Goal: Find specific page/section: Find specific page/section

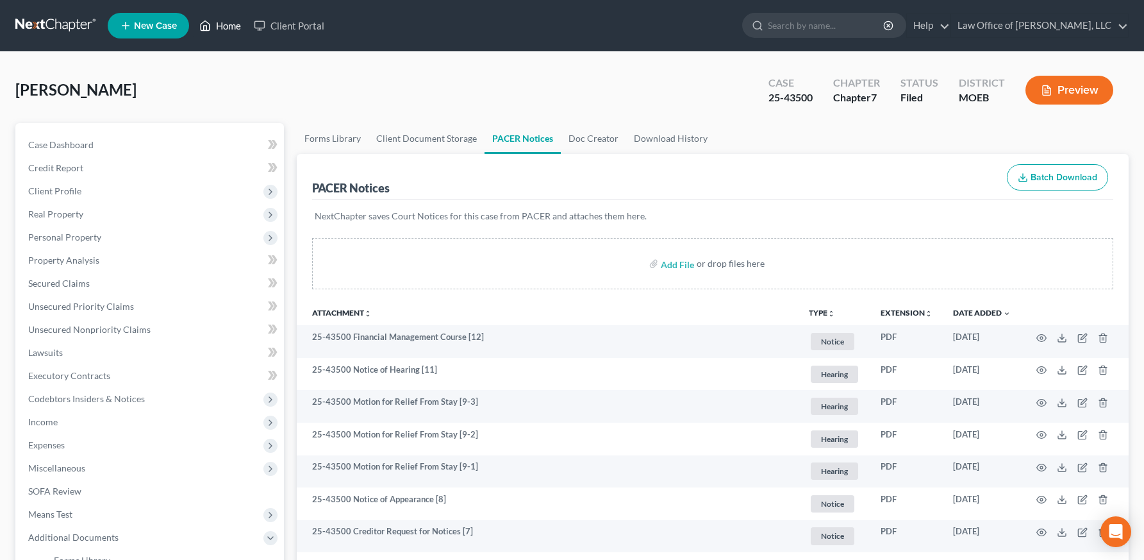
click at [226, 25] on link "Home" at bounding box center [220, 25] width 54 height 23
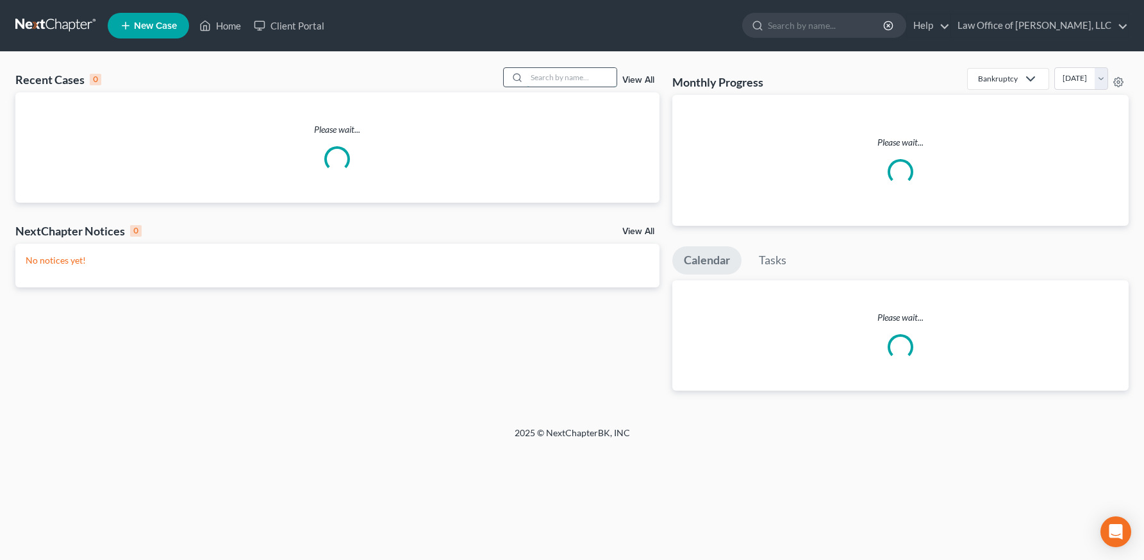
click at [605, 83] on input "search" at bounding box center [572, 77] width 90 height 19
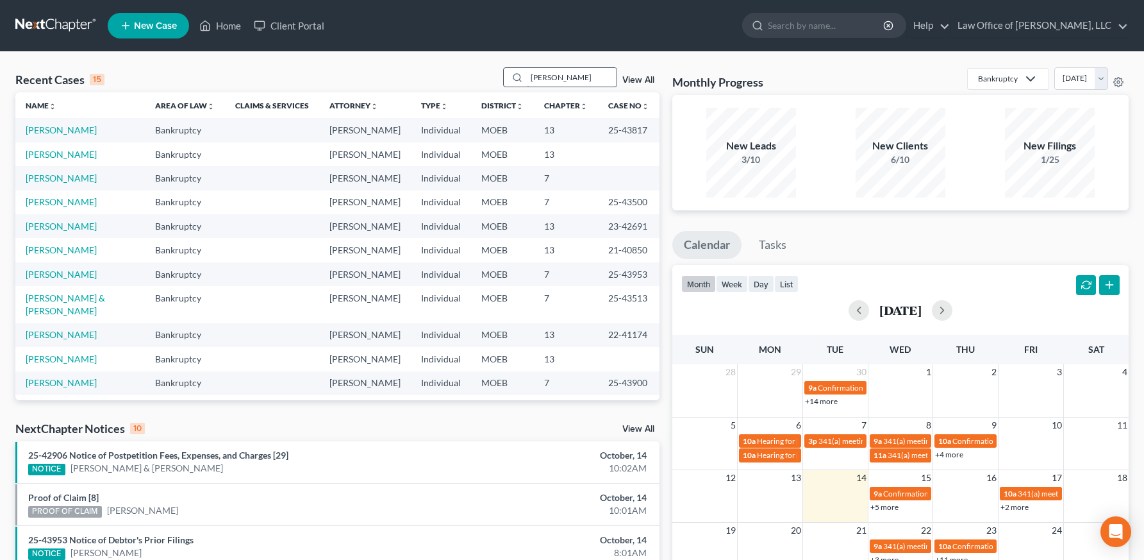
type input "[PERSON_NAME]"
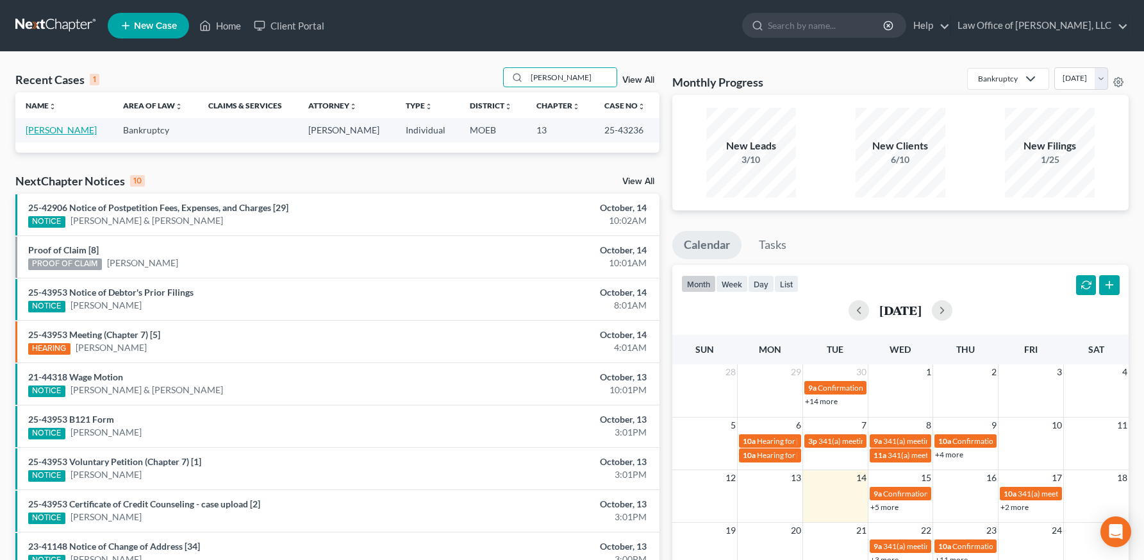
click at [64, 129] on link "[PERSON_NAME]" at bounding box center [61, 129] width 71 height 11
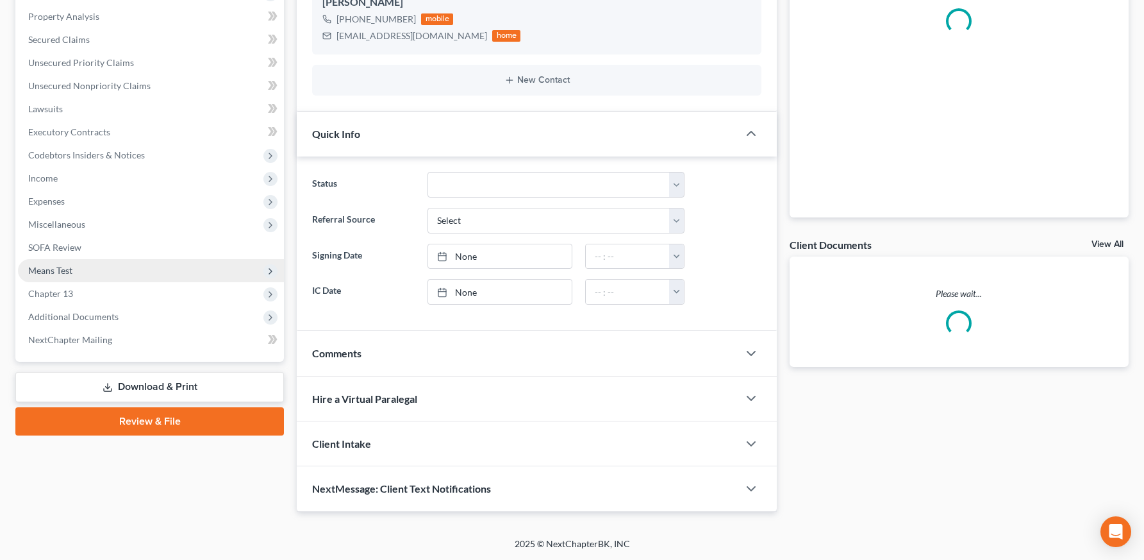
scroll to position [244, 0]
drag, startPoint x: 86, startPoint y: 310, endPoint x: 99, endPoint y: 351, distance: 43.8
click at [86, 310] on span "Additional Documents" at bounding box center [73, 315] width 90 height 11
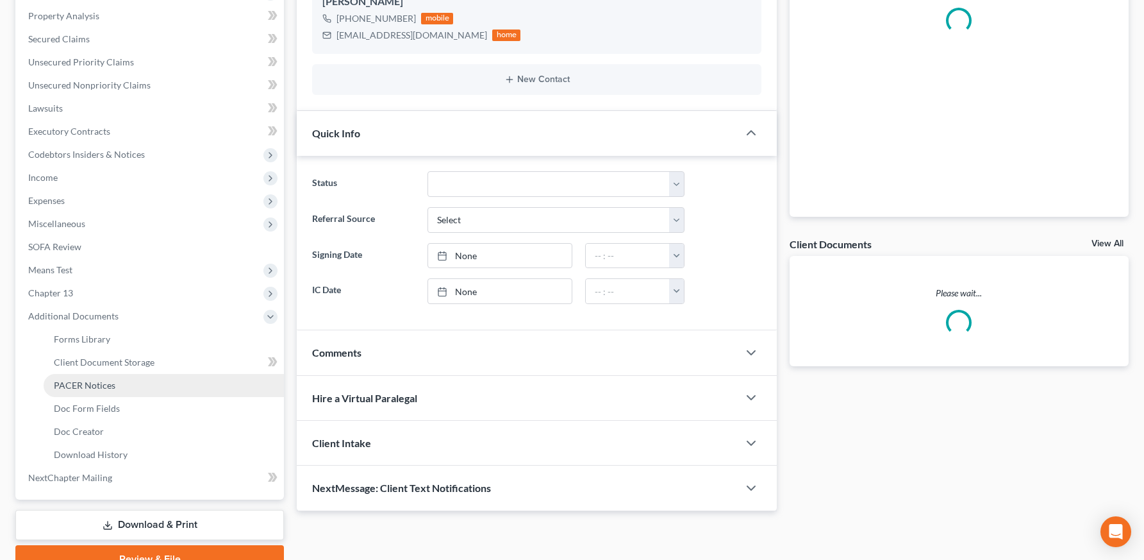
click at [106, 382] on span "PACER Notices" at bounding box center [85, 385] width 62 height 11
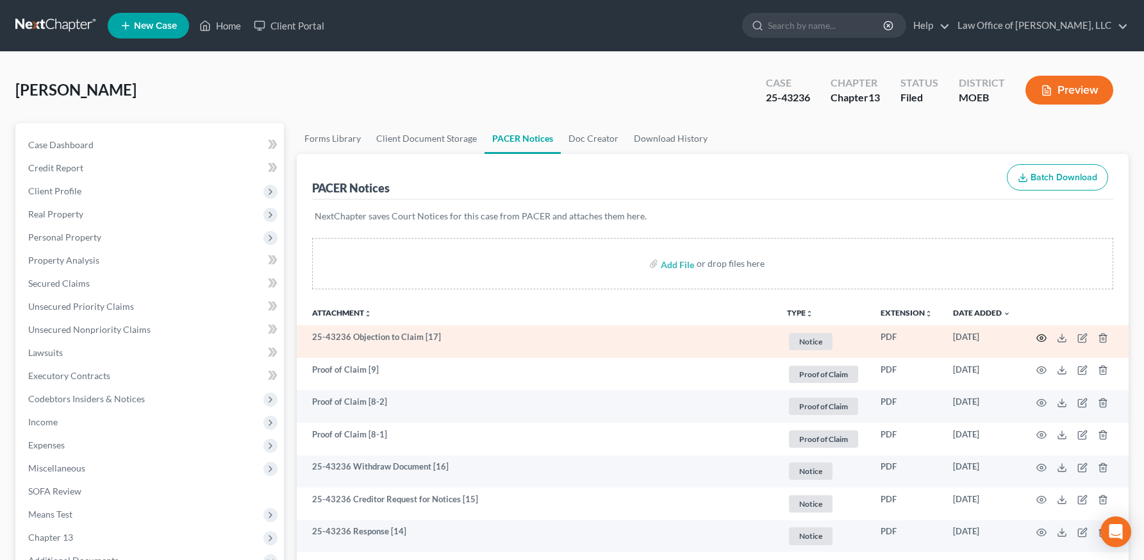
click at [1043, 337] on icon "button" at bounding box center [1042, 338] width 10 height 10
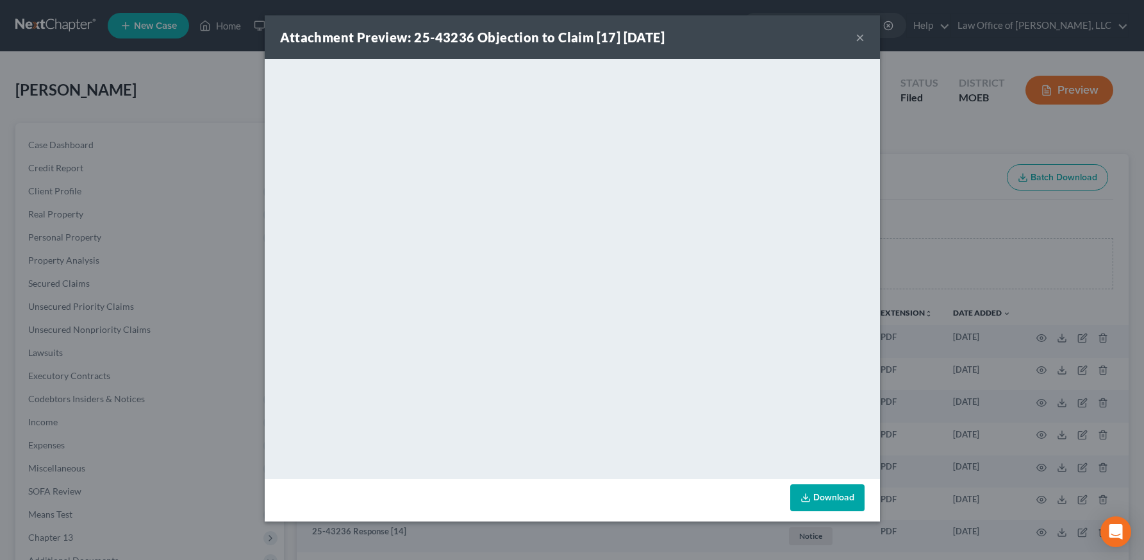
drag, startPoint x: 858, startPoint y: 36, endPoint x: 830, endPoint y: 67, distance: 41.3
click at [858, 36] on button "×" at bounding box center [860, 36] width 9 height 15
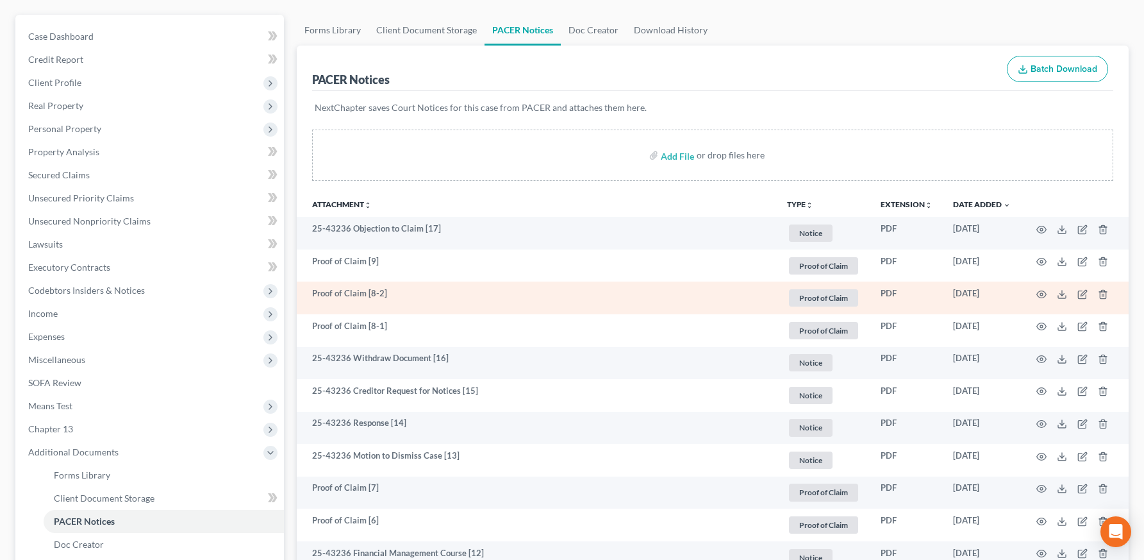
scroll to position [118, 0]
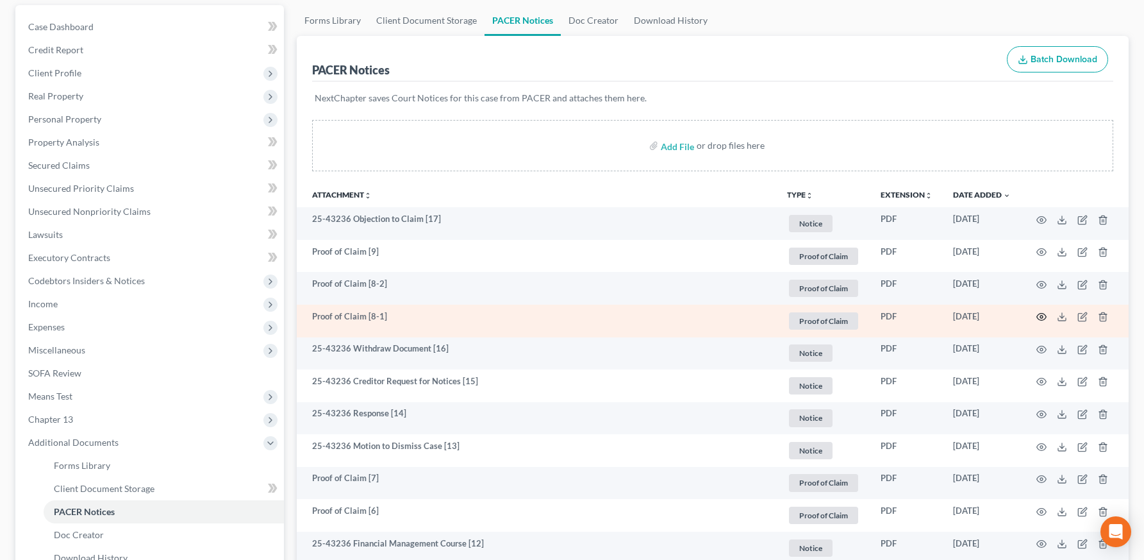
click at [1046, 314] on icon "button" at bounding box center [1042, 317] width 10 height 10
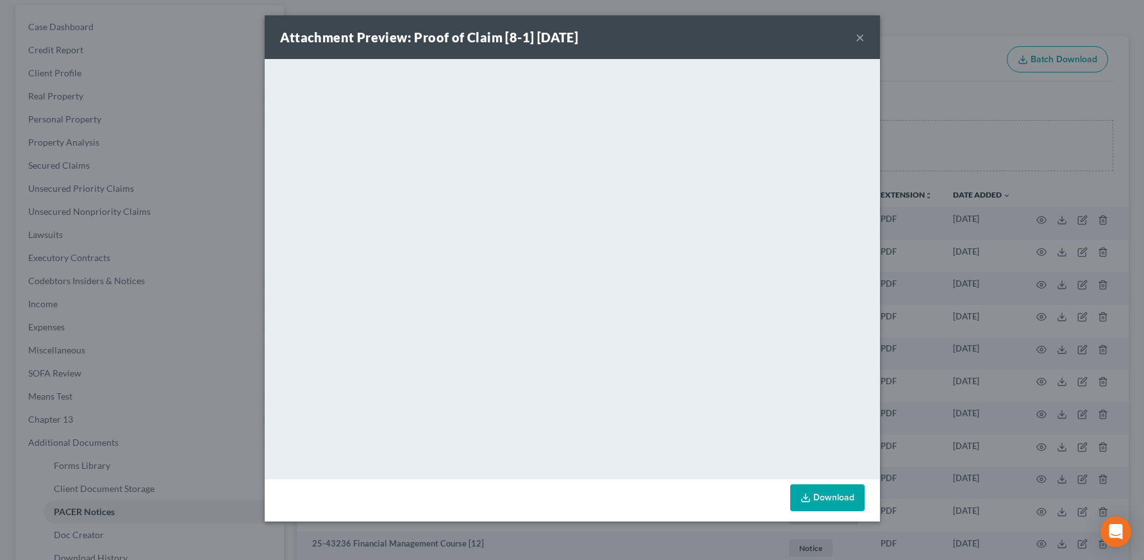
click at [855, 35] on div "Attachment Preview: Proof of Claim [8-1] [DATE] ×" at bounding box center [572, 37] width 615 height 44
drag, startPoint x: 864, startPoint y: 37, endPoint x: 812, endPoint y: 32, distance: 51.5
click at [864, 37] on button "×" at bounding box center [860, 36] width 9 height 15
